Goal: Check status: Check status

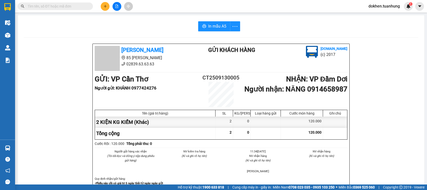
click at [325, 106] on div "GỬI : VP Cần Thơ Người gửi : KHÁNH 0977424276 CT2509130005 NHẬN : VP Đầm Dơi Ng…" at bounding box center [221, 90] width 253 height 33
click at [325, 105] on div "GỬI : VP Cần Thơ Người gửi : KHÁNH 0977424276 CT2509130005 NHẬN : VP Đầm Dơi Ng…" at bounding box center [221, 90] width 253 height 33
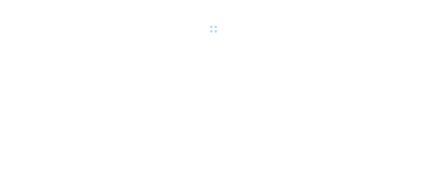
click at [252, 129] on body at bounding box center [213, 95] width 427 height 190
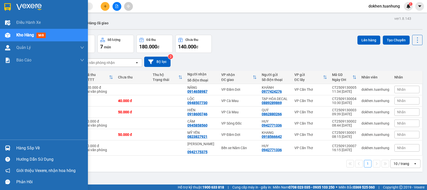
click at [20, 147] on div "Hàng sắp về" at bounding box center [50, 149] width 68 height 8
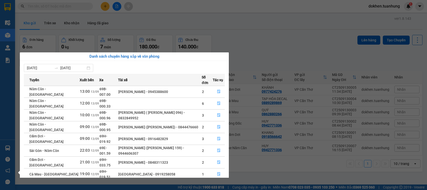
click at [118, 145] on div "[PERSON_NAME] ([PERSON_NAME] 159) - 0944606307" at bounding box center [159, 150] width 83 height 11
click at [120, 125] on div "[PERSON_NAME] ([PERSON_NAME]) - 0844476660" at bounding box center [159, 128] width 83 height 6
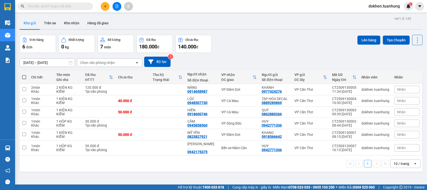
click at [246, 57] on section "Kết quả tìm kiếm ( 0 ) Bộ lọc No Data dokhen.tuanhung 1 Điều hành xe Kho hàng m…" at bounding box center [213, 95] width 427 height 190
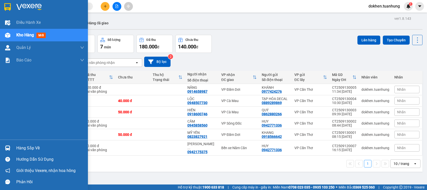
click at [20, 149] on div "Hàng sắp về" at bounding box center [50, 149] width 68 height 8
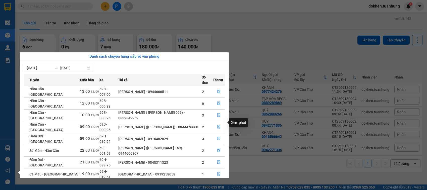
click at [217, 137] on icon "file-done" at bounding box center [219, 139] width 4 height 4
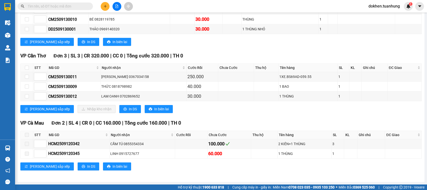
scroll to position [236, 0]
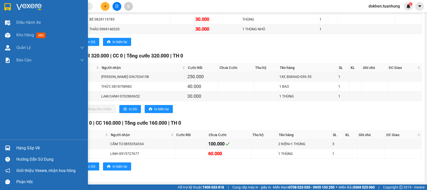
click at [19, 147] on div "Hàng sắp về" at bounding box center [50, 149] width 68 height 8
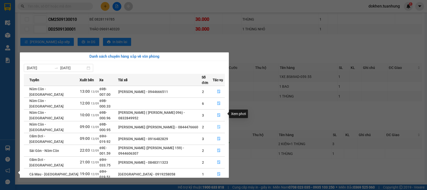
click at [217, 125] on icon "file-done" at bounding box center [219, 127] width 4 height 4
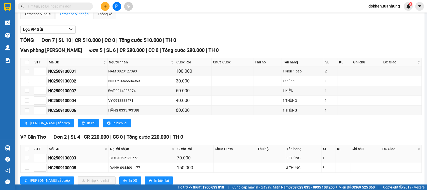
scroll to position [6, 0]
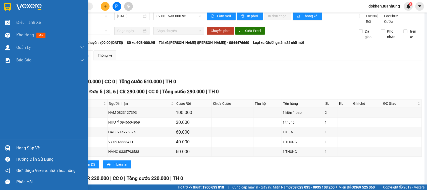
click at [18, 150] on div "Hàng sắp về" at bounding box center [50, 149] width 68 height 8
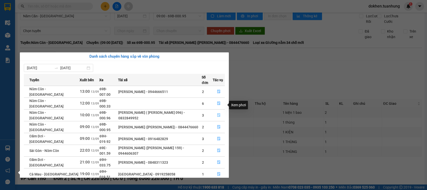
click at [218, 113] on icon "file-done" at bounding box center [219, 115] width 4 height 4
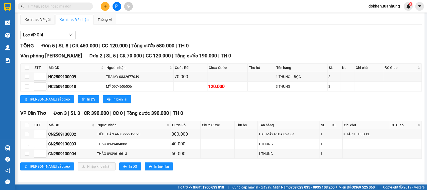
scroll to position [48, 0]
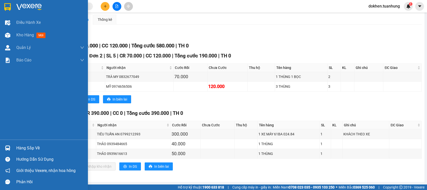
click at [25, 148] on div "Hàng sắp về" at bounding box center [50, 149] width 68 height 8
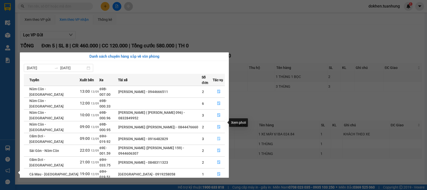
click at [218, 137] on icon "file-done" at bounding box center [218, 139] width 3 height 4
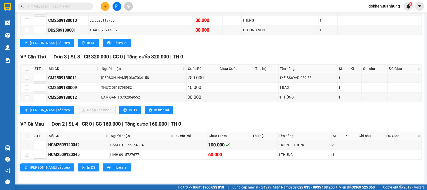
scroll to position [236, 0]
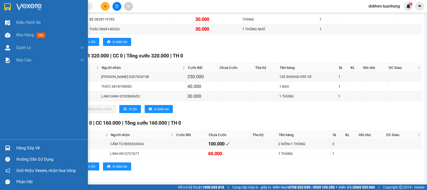
click at [21, 146] on div "Hàng sắp về" at bounding box center [50, 149] width 68 height 8
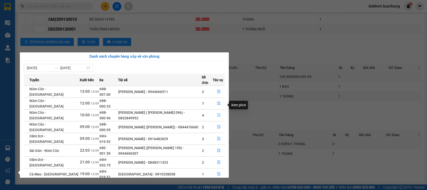
click at [218, 113] on icon "file-done" at bounding box center [219, 115] width 4 height 4
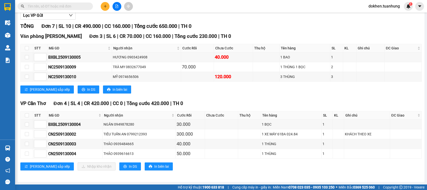
scroll to position [68, 0]
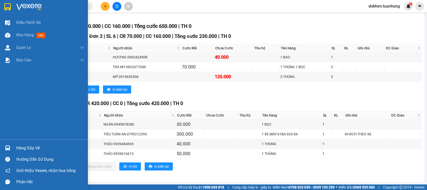
click at [22, 148] on div "Hàng sắp về" at bounding box center [50, 149] width 68 height 8
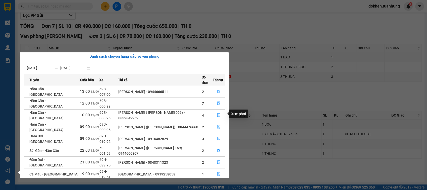
click at [218, 125] on icon "file-done" at bounding box center [219, 127] width 4 height 4
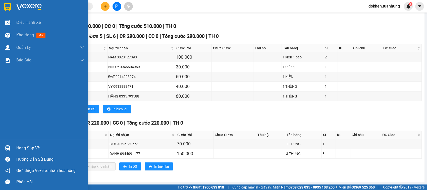
click at [18, 148] on div "Hàng sắp về" at bounding box center [50, 149] width 68 height 8
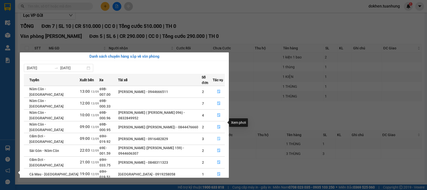
click at [217, 137] on icon "file-done" at bounding box center [219, 139] width 4 height 4
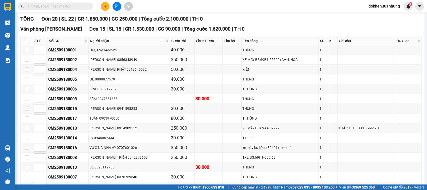
scroll to position [236, 0]
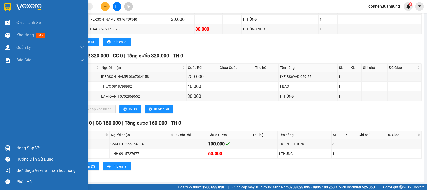
click at [23, 148] on div "Hàng sắp về" at bounding box center [50, 149] width 68 height 8
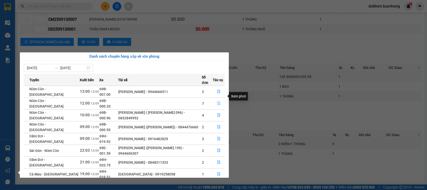
click at [218, 102] on icon "file-done" at bounding box center [218, 104] width 3 height 4
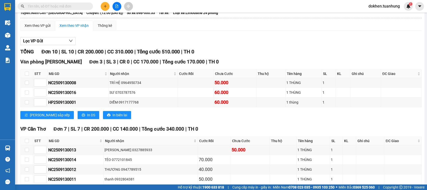
scroll to position [98, 0]
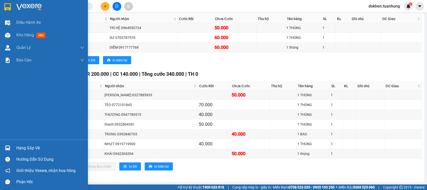
click at [23, 148] on div "Hàng sắp về" at bounding box center [50, 149] width 68 height 8
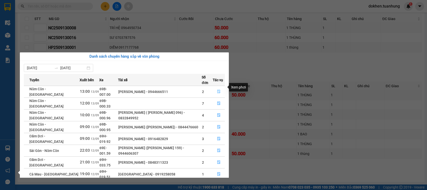
click at [218, 90] on icon "file-done" at bounding box center [219, 92] width 4 height 4
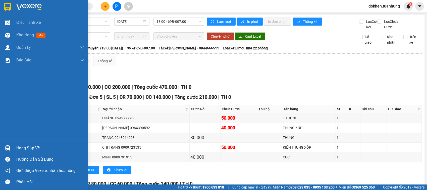
click at [19, 149] on div "Hàng sắp về" at bounding box center [50, 149] width 68 height 8
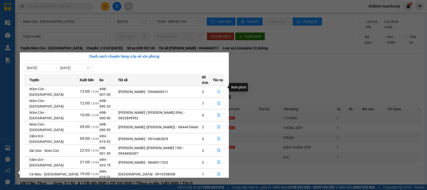
click at [217, 90] on icon "file-done" at bounding box center [219, 92] width 4 height 4
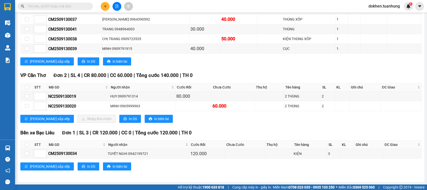
scroll to position [116, 0]
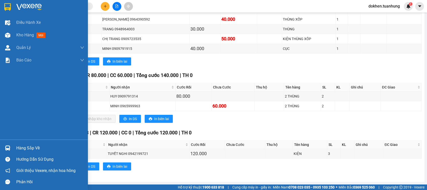
click at [21, 148] on div "Hàng sắp về" at bounding box center [50, 149] width 68 height 8
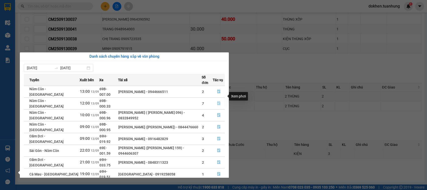
click at [219, 102] on icon "file-done" at bounding box center [219, 104] width 4 height 4
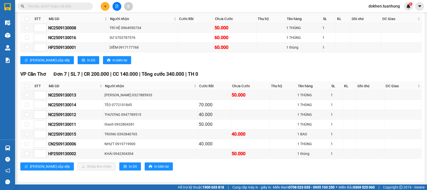
scroll to position [98, 0]
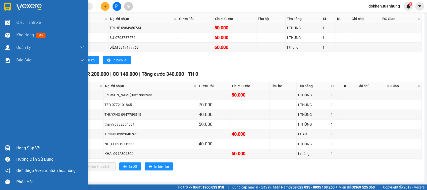
click at [23, 148] on div "Hàng sắp về" at bounding box center [50, 149] width 68 height 8
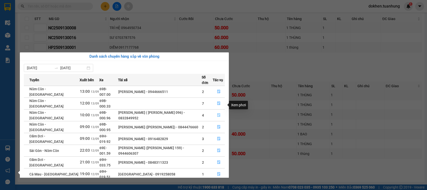
click at [217, 113] on icon "file-done" at bounding box center [218, 115] width 3 height 4
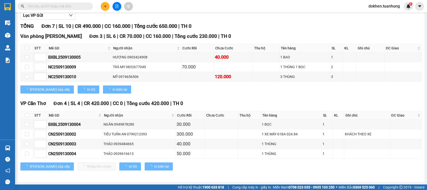
scroll to position [68, 0]
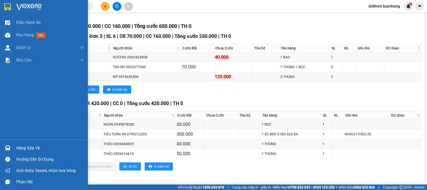
click at [18, 148] on div "Hàng sắp về" at bounding box center [50, 149] width 68 height 8
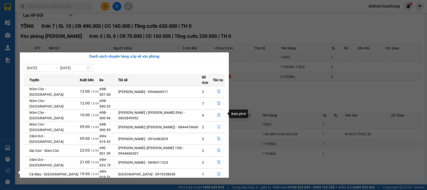
click at [217, 125] on icon "file-done" at bounding box center [219, 127] width 4 height 4
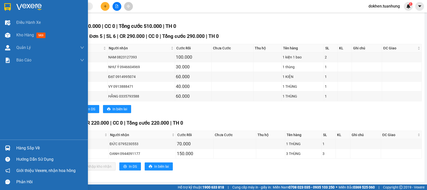
click at [21, 147] on div "Hàng sắp về" at bounding box center [50, 149] width 68 height 8
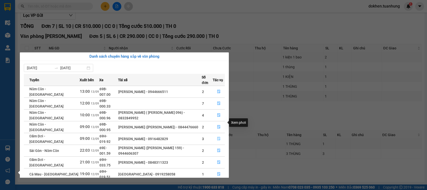
click at [218, 137] on icon "file-done" at bounding box center [219, 139] width 4 height 4
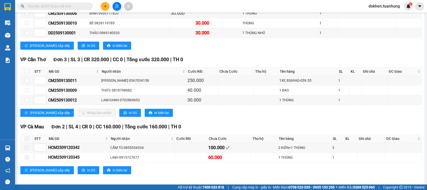
scroll to position [236, 0]
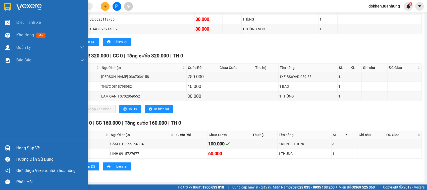
click at [24, 148] on div "Hàng sắp về" at bounding box center [50, 149] width 68 height 8
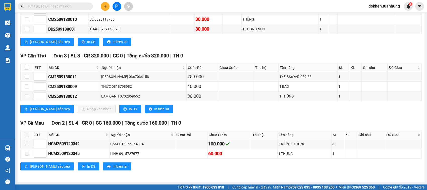
click at [265, 120] on section "Kết quả tìm kiếm ( 0 ) Bộ lọc No Data dokhen.tuanhung 1 Điều hành xe Kho hàng m…" at bounding box center [213, 95] width 427 height 190
